Goal: Information Seeking & Learning: Learn about a topic

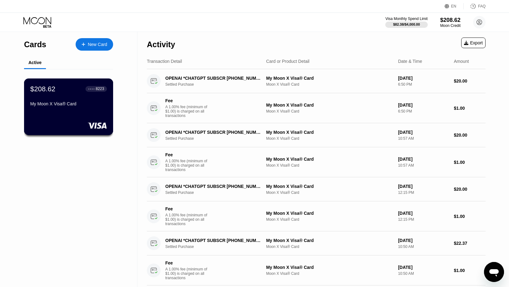
click at [74, 102] on div "My Moon X Visa® Card" at bounding box center [68, 103] width 77 height 5
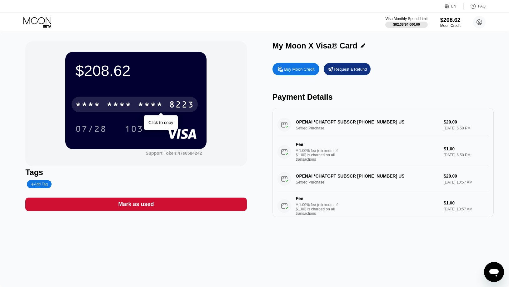
click at [147, 107] on div "* * * *" at bounding box center [150, 105] width 25 height 10
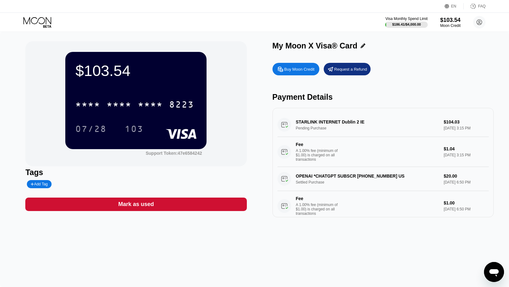
click at [394, 97] on div "Payment Details" at bounding box center [382, 96] width 221 height 9
click at [303, 99] on div "Payment Details" at bounding box center [382, 96] width 221 height 9
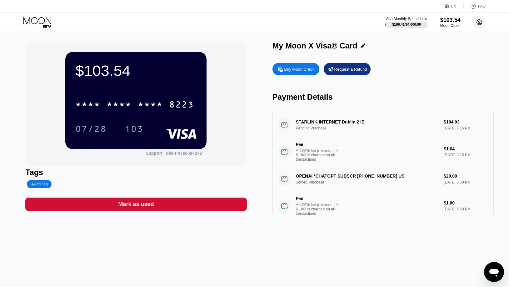
click at [483, 22] on circle at bounding box center [479, 22] width 12 height 12
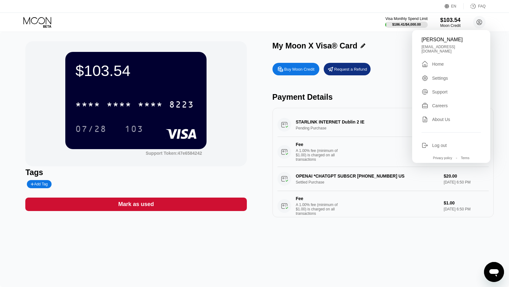
click at [490, 260] on div "$103.54 * * * * * * * * * * * * 8223 07/28 103 Support Token: 47e6584242 Tags A…" at bounding box center [254, 159] width 509 height 255
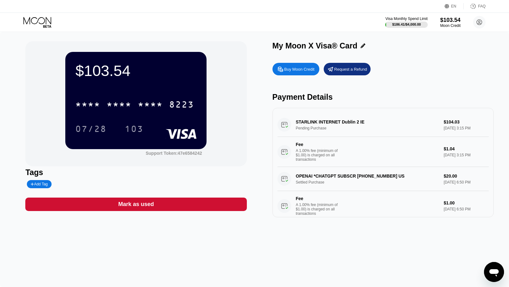
click at [494, 264] on div "Open messaging window" at bounding box center [494, 271] width 19 height 19
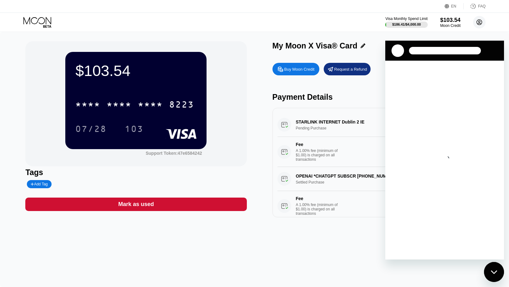
click at [480, 20] on circle at bounding box center [479, 22] width 12 height 12
click at [495, 269] on div "Close messaging window" at bounding box center [494, 271] width 19 height 19
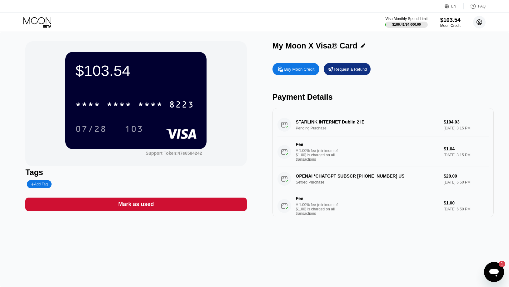
click at [481, 22] on circle at bounding box center [479, 22] width 12 height 12
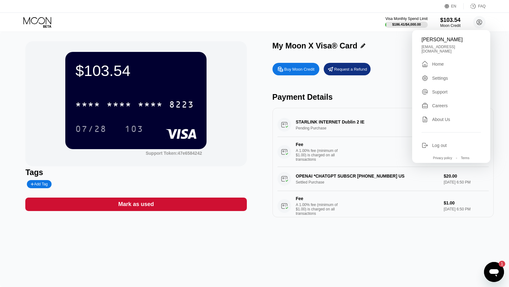
scroll to position [81, 0]
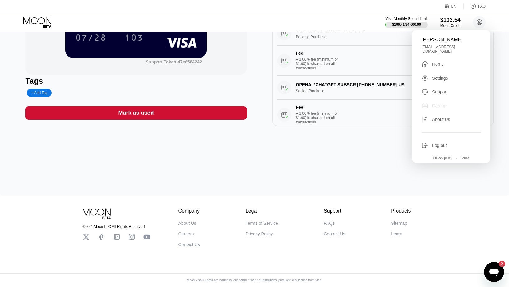
click at [437, 103] on div "Careers" at bounding box center [440, 105] width 16 height 5
click at [445, 78] on div "Shafiq Sadat shafiqsadat1996@gmail.com  Home Settings Support Careers About Us…" at bounding box center [451, 96] width 78 height 133
click at [437, 77] on div "Settings" at bounding box center [440, 78] width 16 height 5
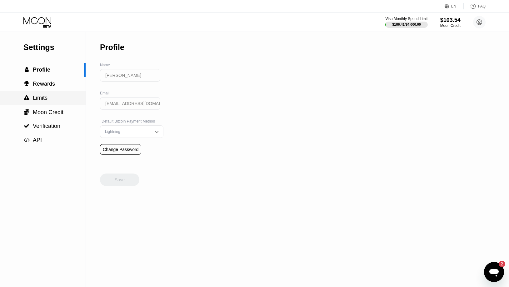
click at [37, 96] on span "Limits" at bounding box center [40, 98] width 15 height 6
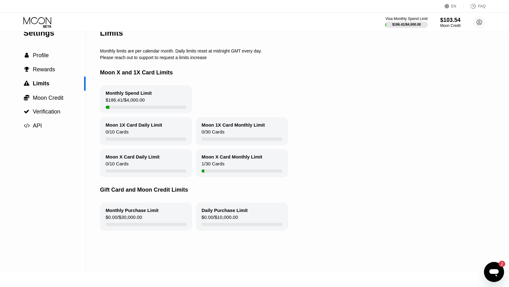
scroll to position [8, 0]
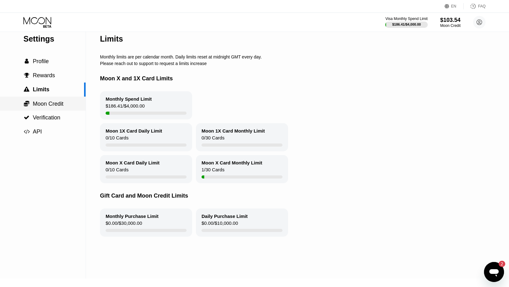
click at [55, 102] on span "Moon Credit" at bounding box center [48, 104] width 31 height 6
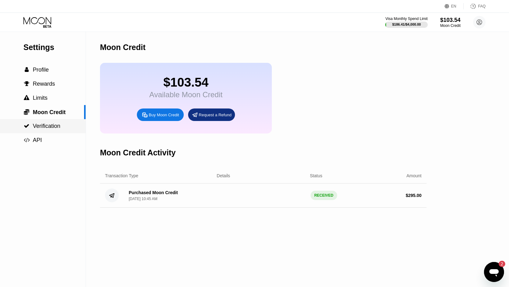
click at [48, 126] on span "Verification" at bounding box center [46, 126] width 27 height 6
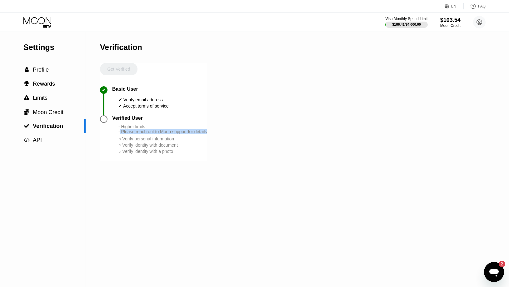
drag, startPoint x: 121, startPoint y: 133, endPoint x: 226, endPoint y: 132, distance: 105.3
click at [226, 132] on div "Settings  Profile  Rewards  Limits  Moon Credit  Verification  API Verifi…" at bounding box center [254, 159] width 509 height 255
drag, startPoint x: 203, startPoint y: 138, endPoint x: 218, endPoint y: 140, distance: 14.8
click at [218, 140] on div "Settings  Profile  Rewards  Limits  Moon Credit  Verification  API Verifi…" at bounding box center [254, 159] width 509 height 255
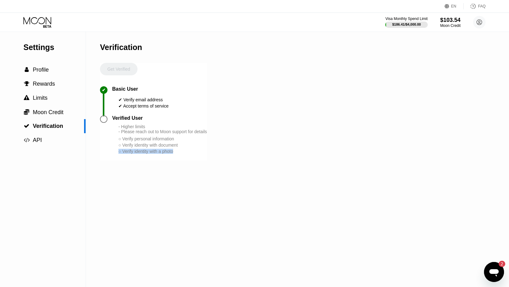
drag, startPoint x: 195, startPoint y: 148, endPoint x: 240, endPoint y: 155, distance: 45.6
click at [240, 155] on div "Settings  Profile  Rewards  Limits  Moon Credit  Verification  API Verifi…" at bounding box center [254, 159] width 509 height 255
click at [181, 163] on div "Verification Get Verified ✔ Basic User ✔ Verify email address ✔ Accept terms of…" at bounding box center [153, 159] width 107 height 255
click at [47, 81] on span "Rewards" at bounding box center [44, 84] width 22 height 6
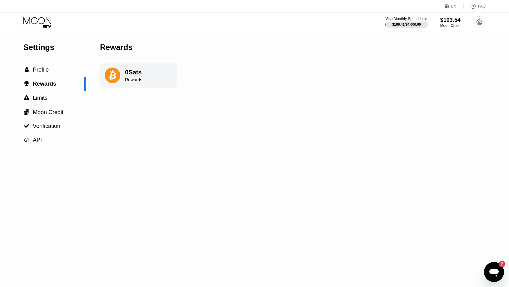
click at [132, 75] on div "0 Sats" at bounding box center [133, 72] width 17 height 7
click at [46, 72] on span "Profile" at bounding box center [41, 70] width 16 height 6
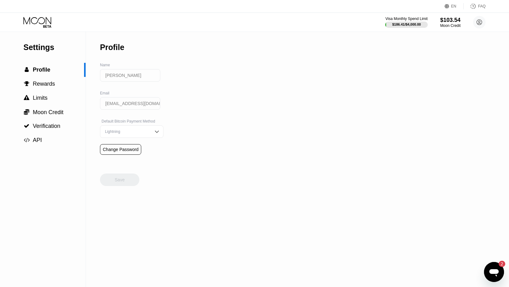
click at [399, 32] on div "Settings  Profile  Rewards  Limits  Moon Credit  Verification  API Profil…" at bounding box center [254, 159] width 509 height 255
click at [404, 27] on div at bounding box center [406, 25] width 43 height 6
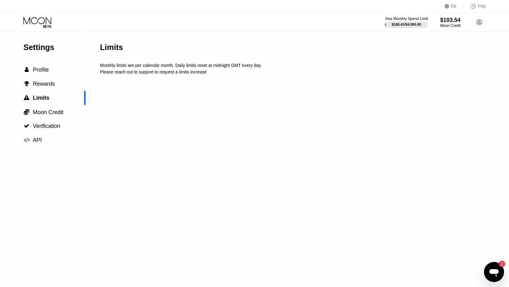
click at [407, 20] on div "Visa Monthly Spend Limit" at bounding box center [406, 19] width 43 height 4
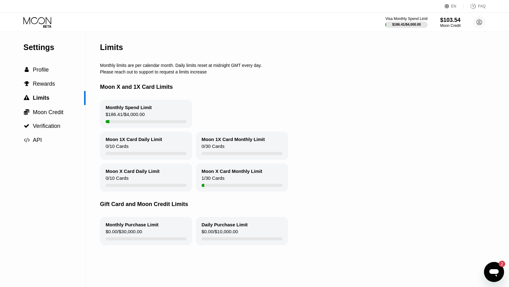
click at [40, 22] on icon at bounding box center [37, 22] width 29 height 11
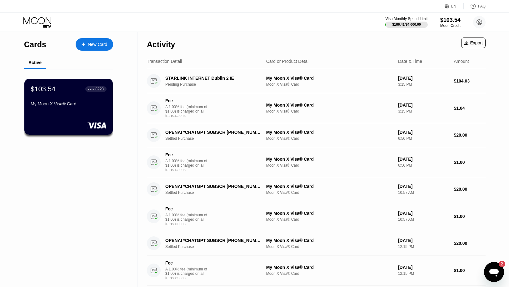
click at [35, 19] on icon at bounding box center [37, 22] width 29 height 11
click at [36, 19] on icon at bounding box center [37, 22] width 29 height 11
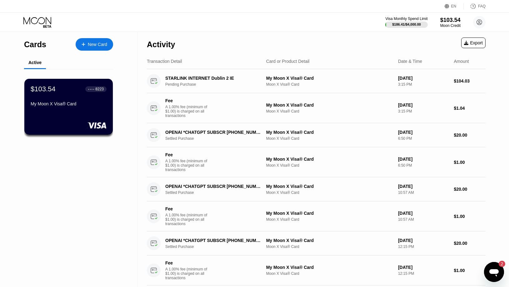
click at [36, 19] on icon at bounding box center [37, 22] width 29 height 11
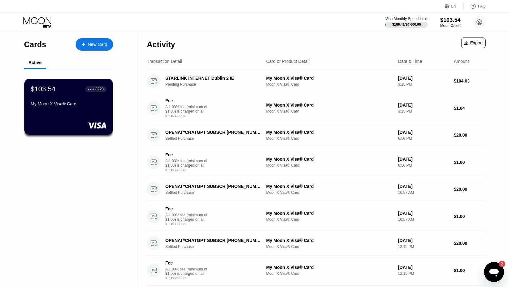
click at [159, 48] on div "Activity" at bounding box center [161, 44] width 28 height 9
click at [224, 80] on div "STARLINK INTERNET Dublin 2 IE" at bounding box center [213, 78] width 96 height 5
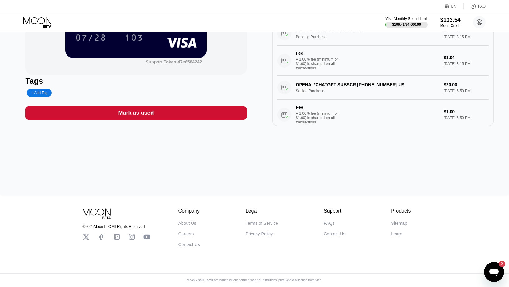
scroll to position [92, 0]
click at [494, 276] on icon "Open messaging window, 2 unread messages" at bounding box center [493, 271] width 11 height 11
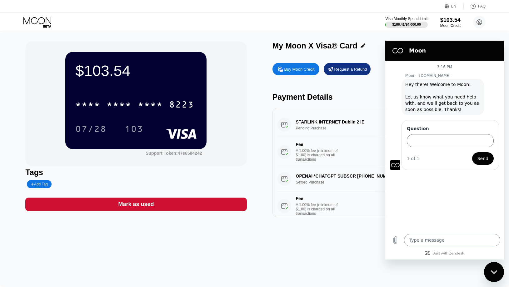
scroll to position [0, 0]
click at [491, 274] on icon "Close messaging window" at bounding box center [494, 272] width 7 height 4
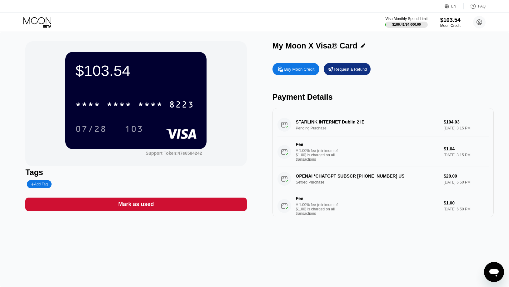
click at [488, 4] on div "EN Language Select an item Save FAQ" at bounding box center [254, 6] width 509 height 13
click at [480, 5] on div "FAQ" at bounding box center [481, 6] width 7 height 4
click at [149, 100] on div "* * * * * * * * * * * * 8223" at bounding box center [135, 105] width 126 height 16
type textarea "x"
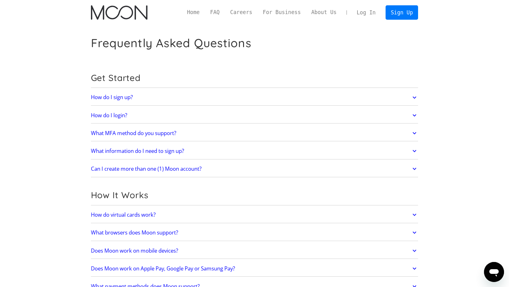
click at [159, 135] on h2 "What MFA method do you support?" at bounding box center [133, 133] width 85 height 6
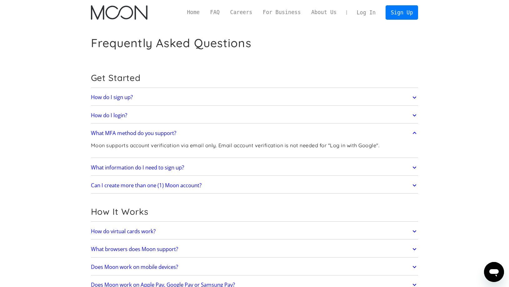
click at [159, 135] on h2 "What MFA method do you support?" at bounding box center [133, 133] width 85 height 6
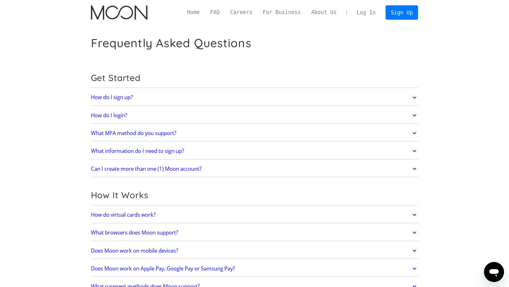
click at [155, 152] on h2 "What information do I need to sign up?" at bounding box center [137, 151] width 93 height 6
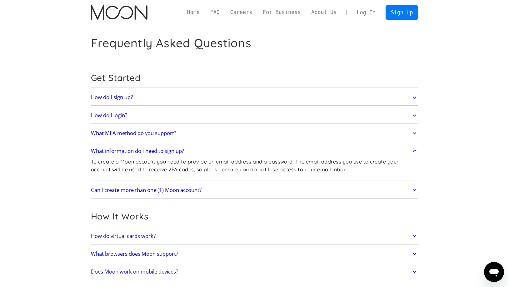
click at [155, 152] on h2 "What information do I need to sign up?" at bounding box center [137, 151] width 93 height 6
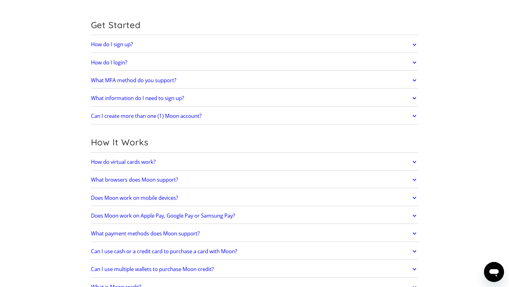
scroll to position [60, 0]
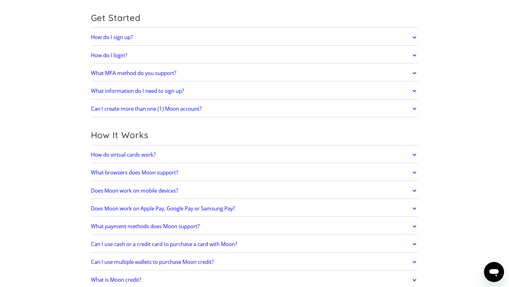
click at [202, 108] on h2 "Can I create more than one (1) Moon account?" at bounding box center [146, 109] width 111 height 6
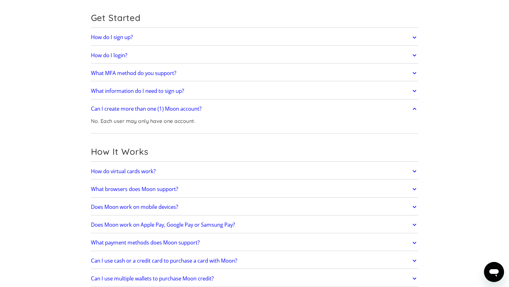
click at [202, 108] on h2 "Can I create more than one (1) Moon account?" at bounding box center [146, 109] width 111 height 6
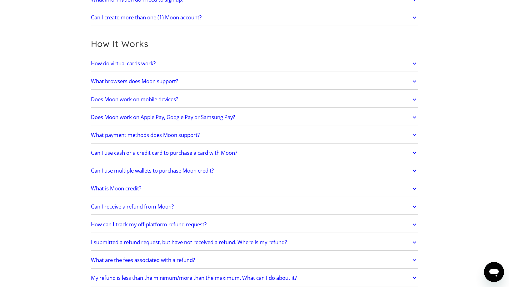
scroll to position [152, 0]
click at [146, 65] on h2 "How do virtual cards work?" at bounding box center [123, 63] width 65 height 6
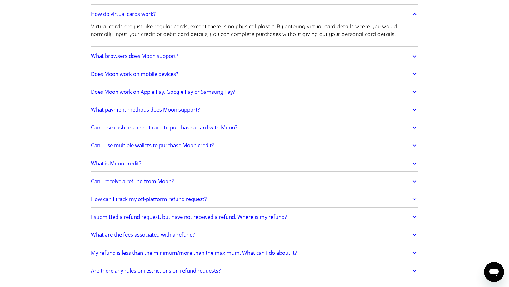
scroll to position [215, 0]
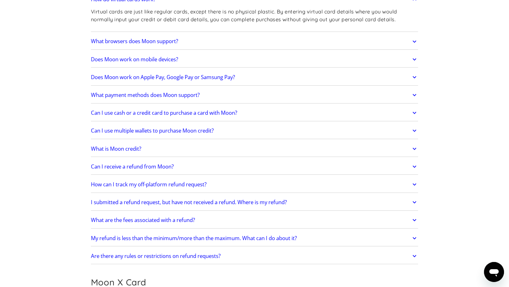
click at [173, 42] on h2 "What browsers does Moon support?" at bounding box center [134, 41] width 87 height 6
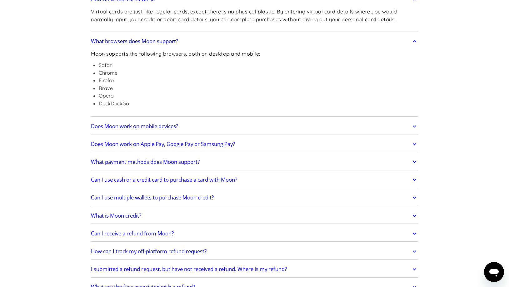
click at [173, 42] on h2 "What browsers does Moon support?" at bounding box center [134, 41] width 87 height 6
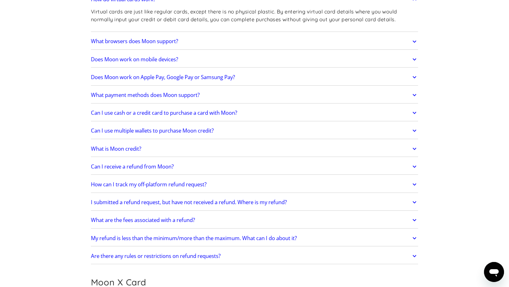
click at [127, 113] on h2 "Can I use cash or a credit card to purchase a card with Moon?" at bounding box center [164, 113] width 146 height 6
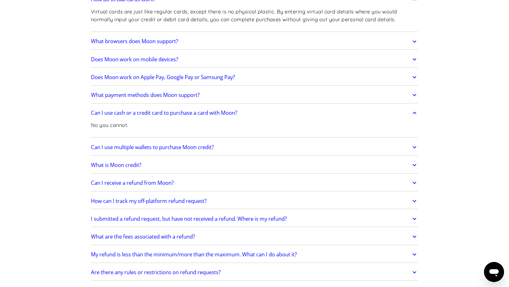
click at [127, 113] on h2 "Can I use cash or a credit card to purchase a card with Moon?" at bounding box center [164, 113] width 146 height 6
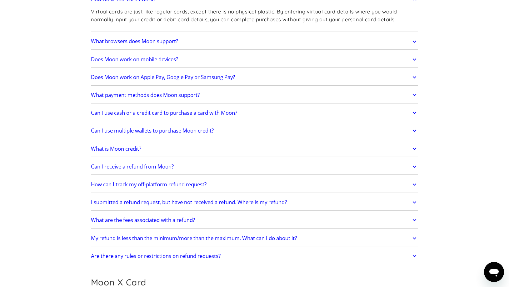
click at [155, 131] on h2 "Can I use multiple wallets to purchase Moon credit?" at bounding box center [152, 130] width 123 height 6
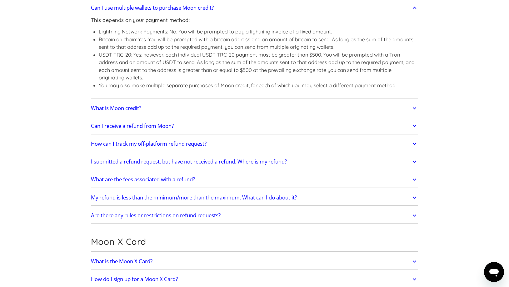
scroll to position [341, 0]
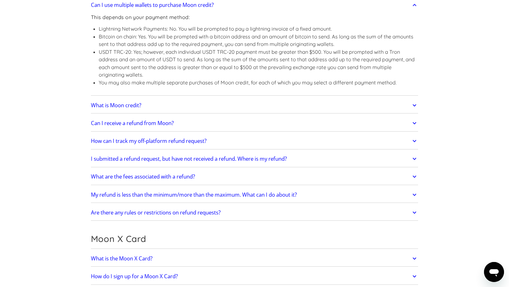
click at [160, 122] on h2 "Can I receive a refund from Moon?" at bounding box center [132, 123] width 83 height 6
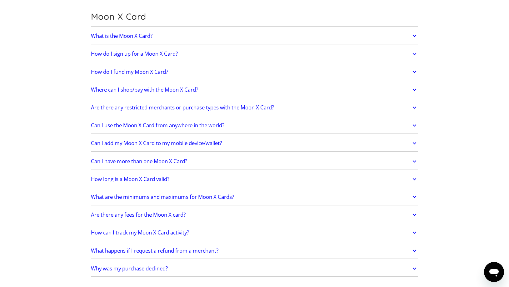
scroll to position [637, 0]
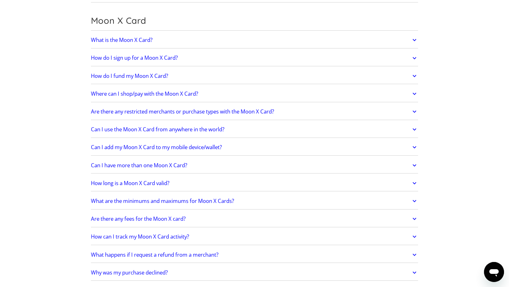
click at [137, 37] on h2 "What is the Moon X Card?" at bounding box center [122, 40] width 62 height 6
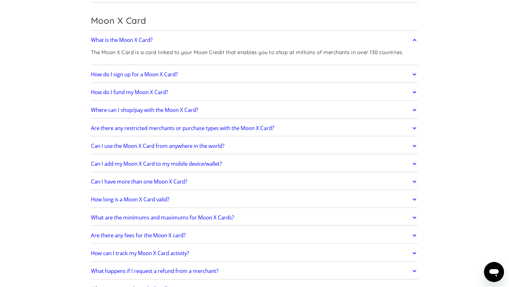
click at [178, 90] on link "How do I fund my Moon X Card?" at bounding box center [254, 92] width 327 height 13
